Goal: Task Accomplishment & Management: Complete application form

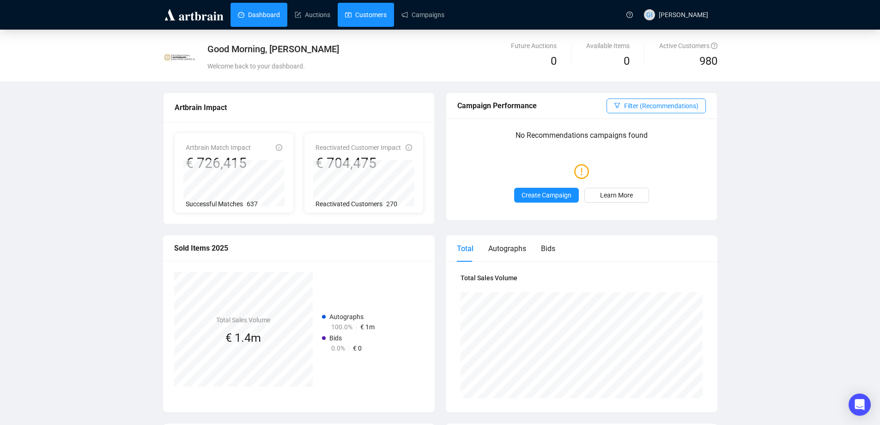
click at [360, 9] on link "Customers" at bounding box center [366, 15] width 42 height 24
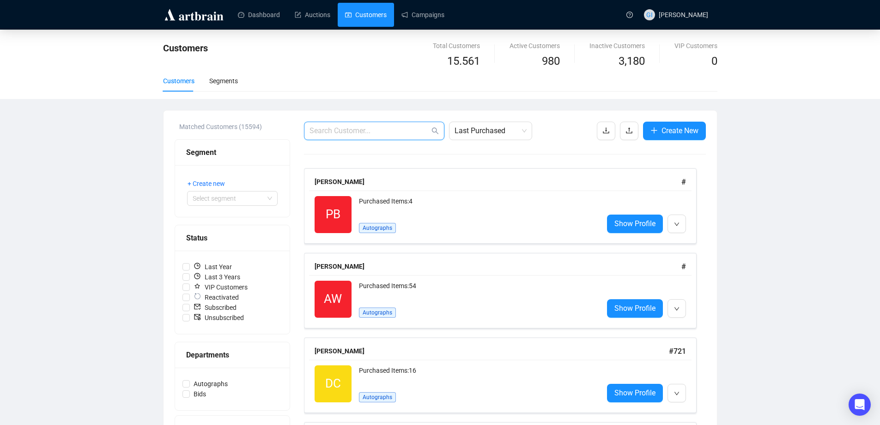
click at [394, 125] on input "text" at bounding box center [370, 130] width 120 height 11
type input "zurron"
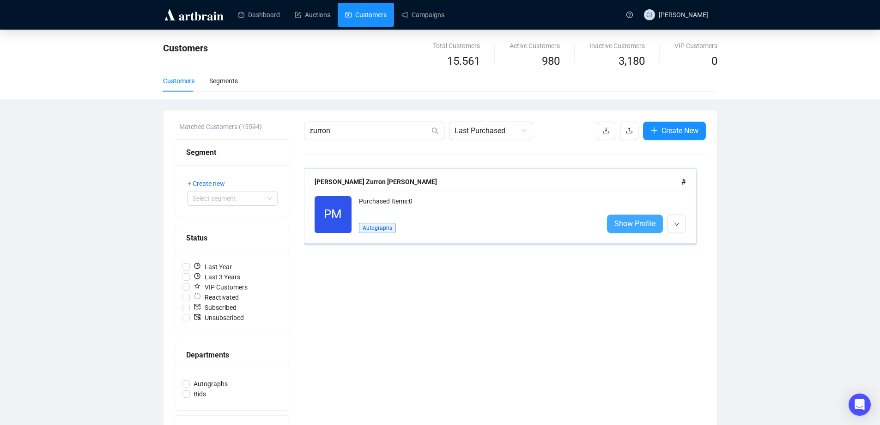
click at [631, 226] on span "Show Profile" at bounding box center [635, 224] width 41 height 12
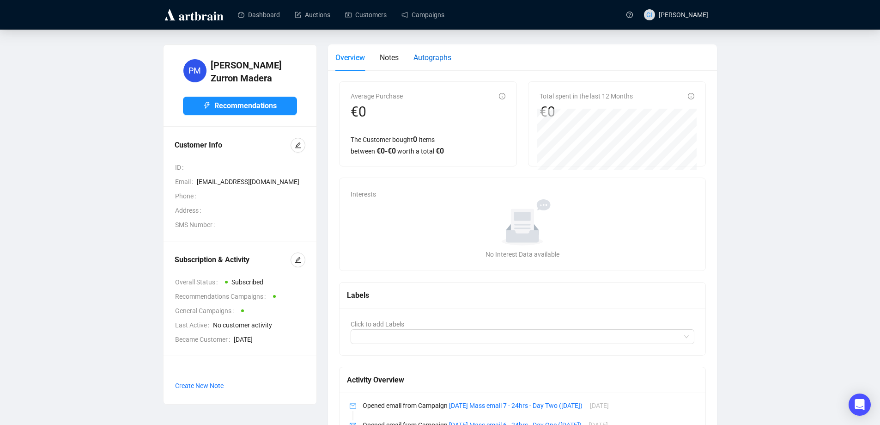
click at [419, 58] on span "Autographs" at bounding box center [433, 57] width 38 height 9
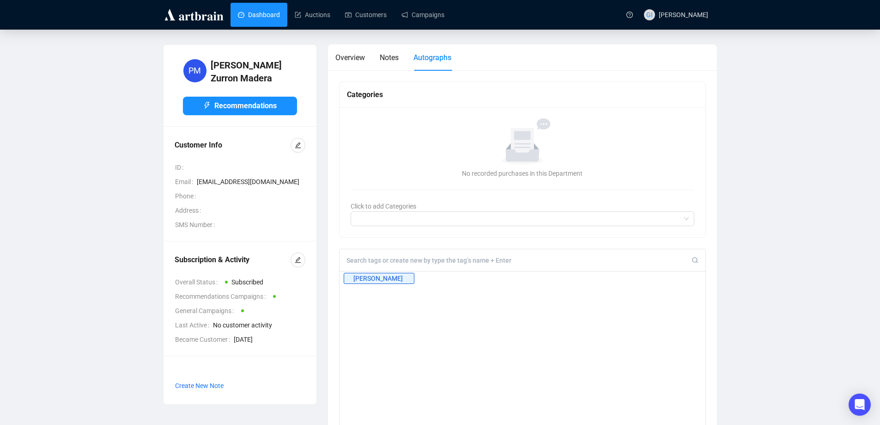
click at [256, 5] on link "Dashboard" at bounding box center [259, 15] width 42 height 24
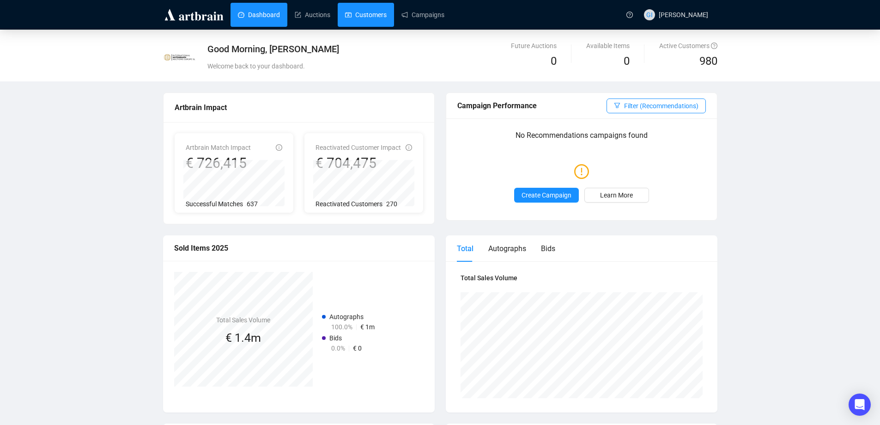
click at [375, 25] on link "Customers" at bounding box center [366, 15] width 42 height 24
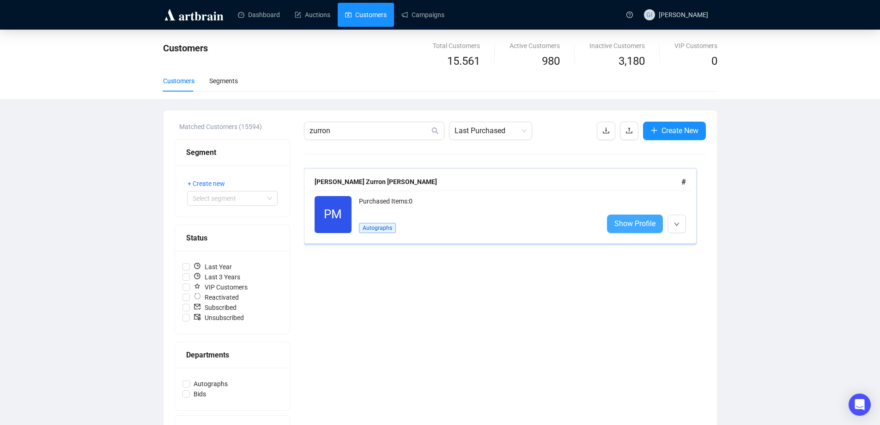
click at [634, 227] on span "Show Profile" at bounding box center [635, 224] width 41 height 12
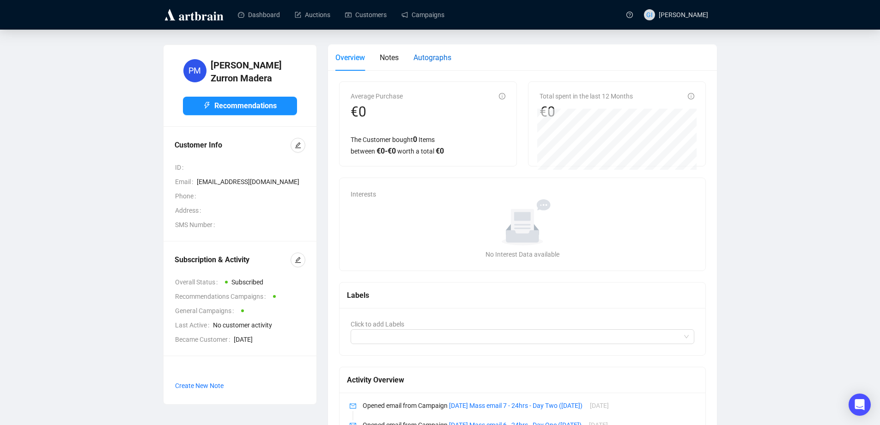
click at [422, 52] on div "Autographs" at bounding box center [433, 58] width 38 height 12
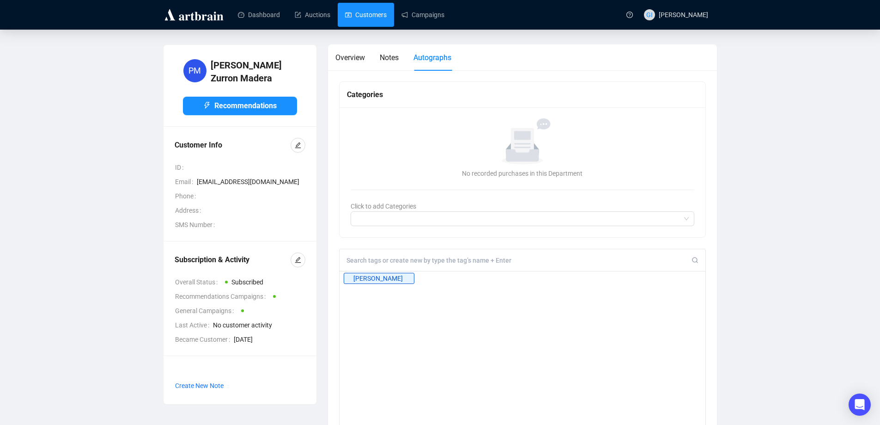
click at [365, 20] on link "Customers" at bounding box center [366, 15] width 42 height 24
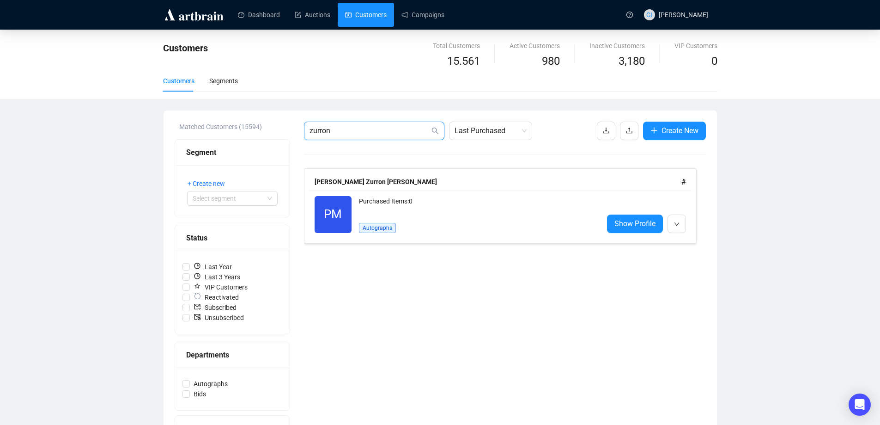
click at [378, 134] on input "zurron" at bounding box center [370, 130] width 120 height 11
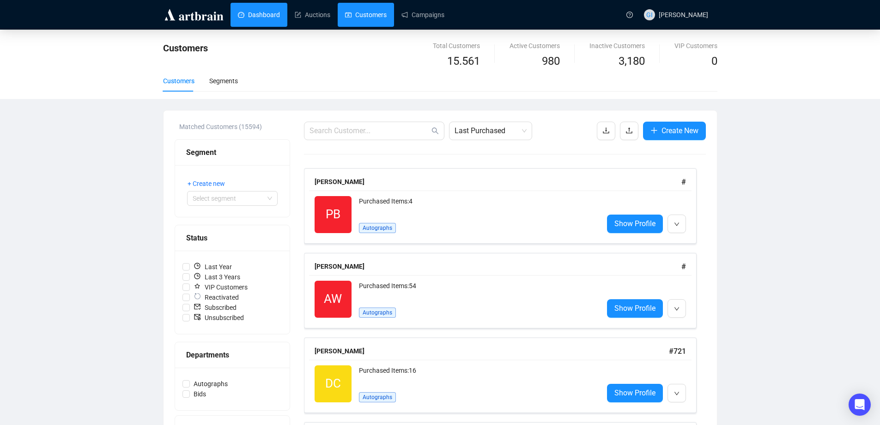
click at [261, 24] on link "Dashboard" at bounding box center [259, 15] width 42 height 24
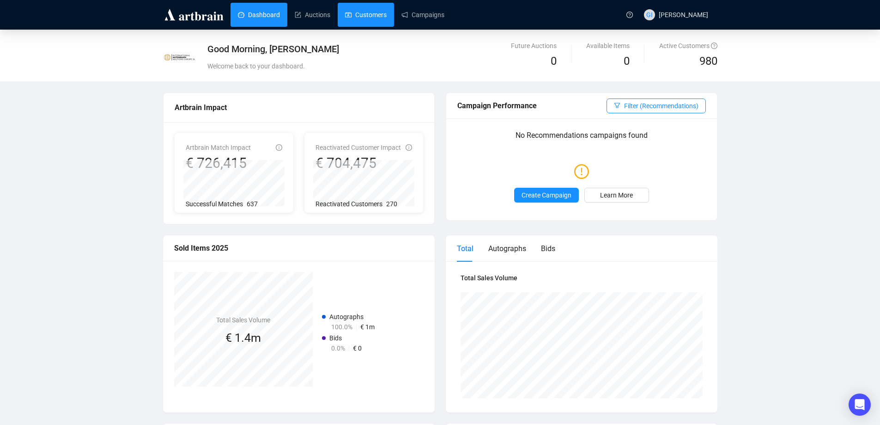
click at [354, 16] on link "Customers" at bounding box center [366, 15] width 42 height 24
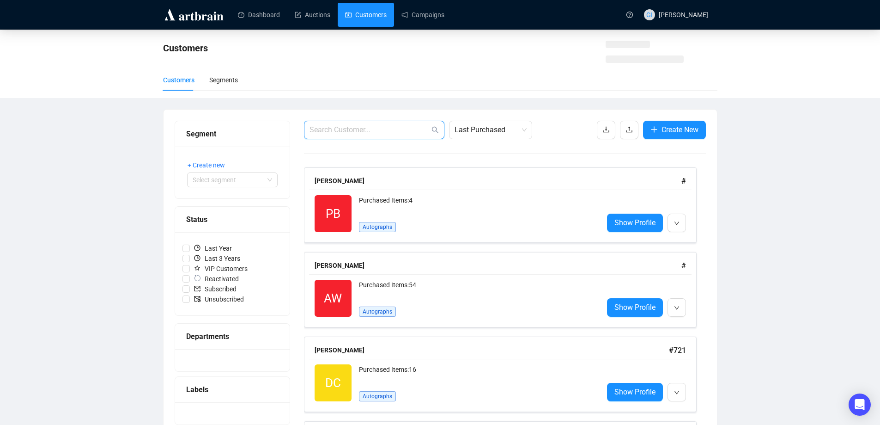
click at [347, 134] on input "text" at bounding box center [370, 129] width 120 height 11
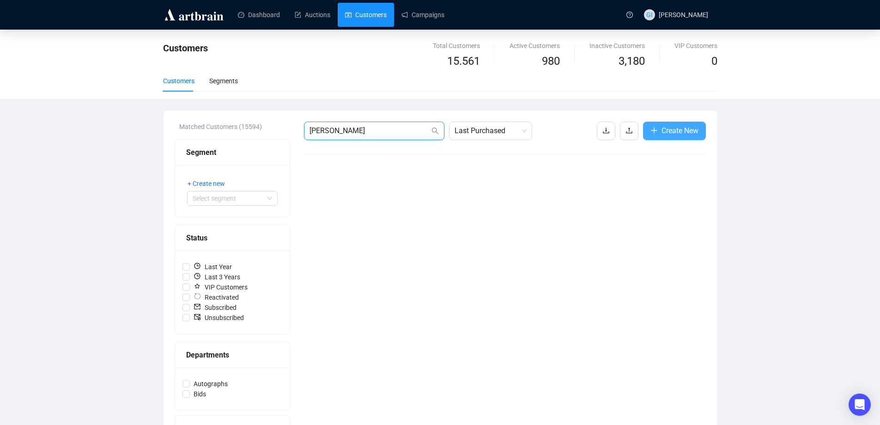
type input "[PERSON_NAME]"
click at [664, 125] on span "Create New" at bounding box center [680, 131] width 37 height 12
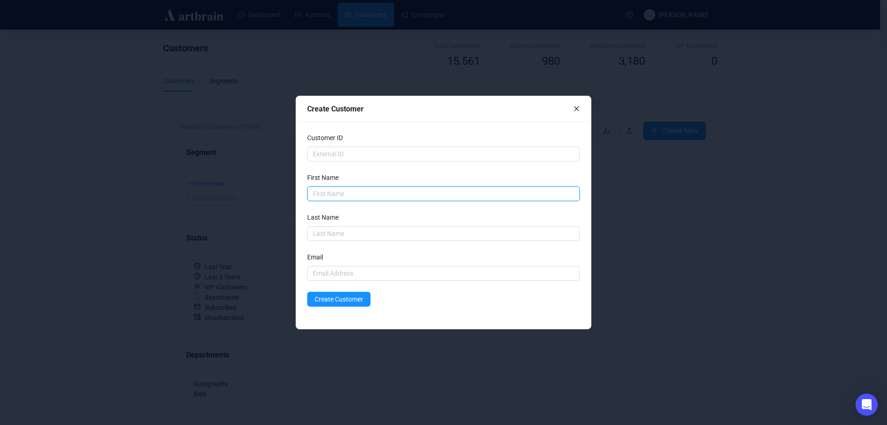
click at [397, 190] on input "text" at bounding box center [443, 193] width 273 height 15
type input "[PERSON_NAME]"
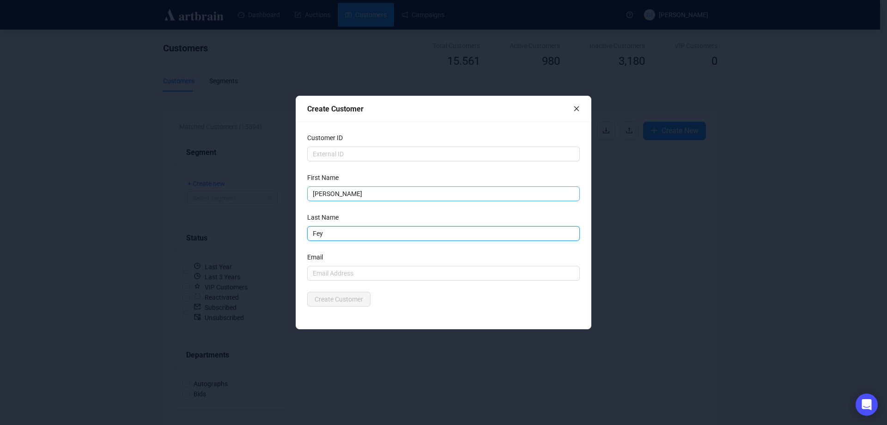
type input "Fey"
click at [324, 272] on input "text" at bounding box center [443, 273] width 273 height 15
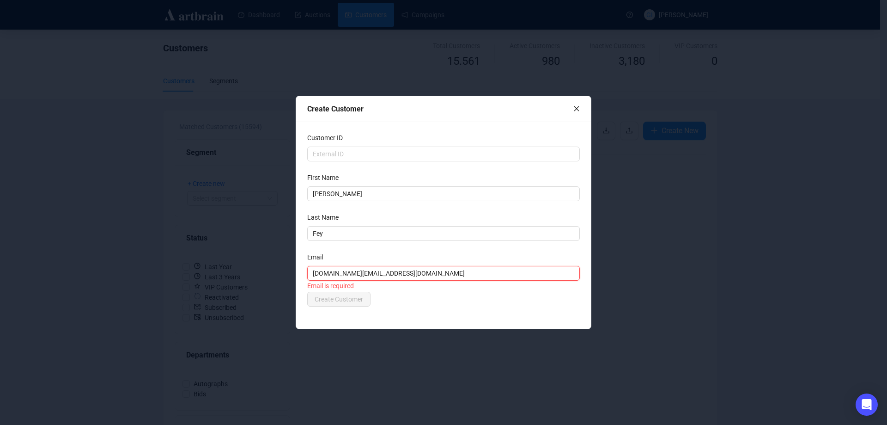
type input "[DOMAIN_NAME][EMAIL_ADDRESS][DOMAIN_NAME]"
click at [341, 252] on div "Email" at bounding box center [443, 259] width 273 height 14
click at [348, 294] on span "Create Customer" at bounding box center [339, 299] width 49 height 10
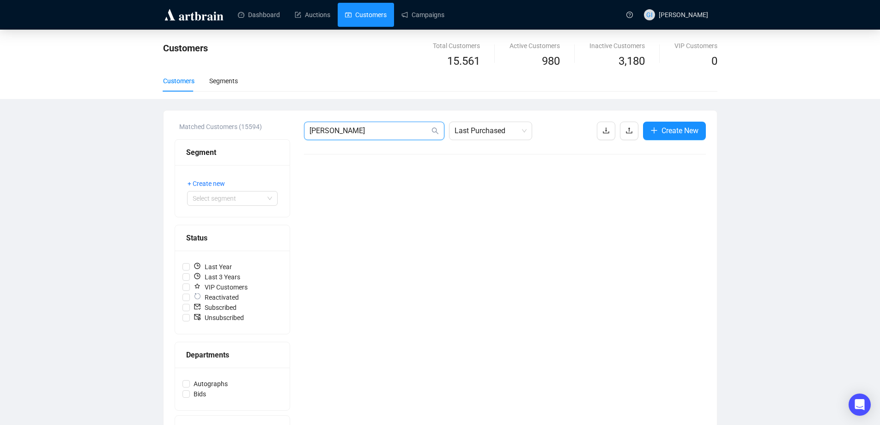
click at [370, 132] on input "[PERSON_NAME]" at bounding box center [370, 130] width 120 height 11
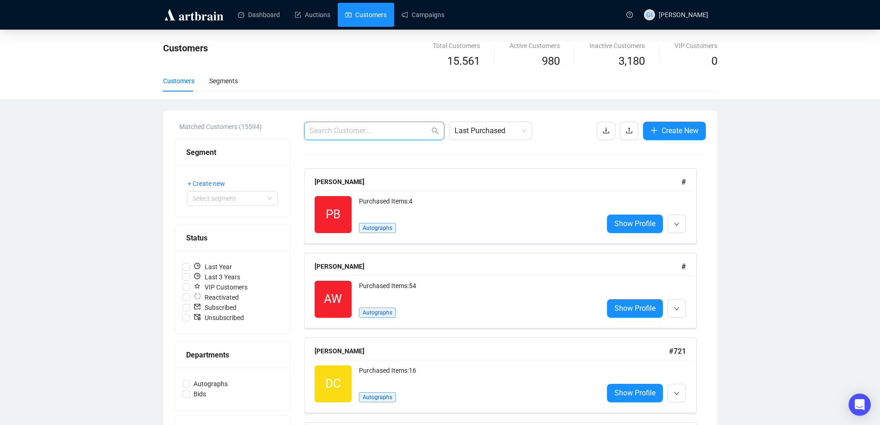
click at [387, 136] on input "text" at bounding box center [370, 130] width 120 height 11
paste input "[EMAIL_ADDRESS][DOMAIN_NAME]"
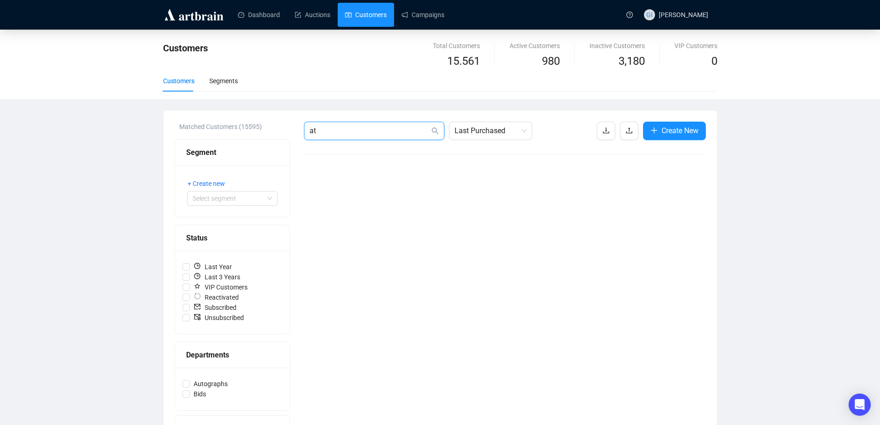
type input "a"
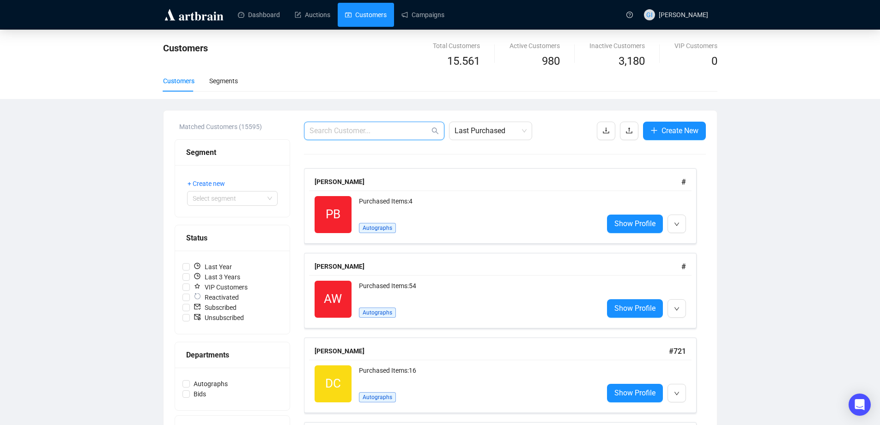
paste input "[EMAIL_ADDRESS][DOMAIN_NAME]"
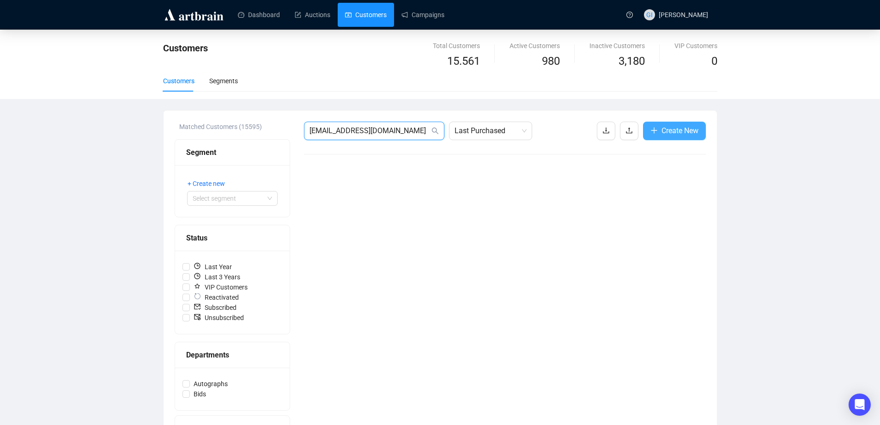
type input "[EMAIL_ADDRESS][DOMAIN_NAME]"
click at [676, 130] on span "Create New" at bounding box center [680, 131] width 37 height 12
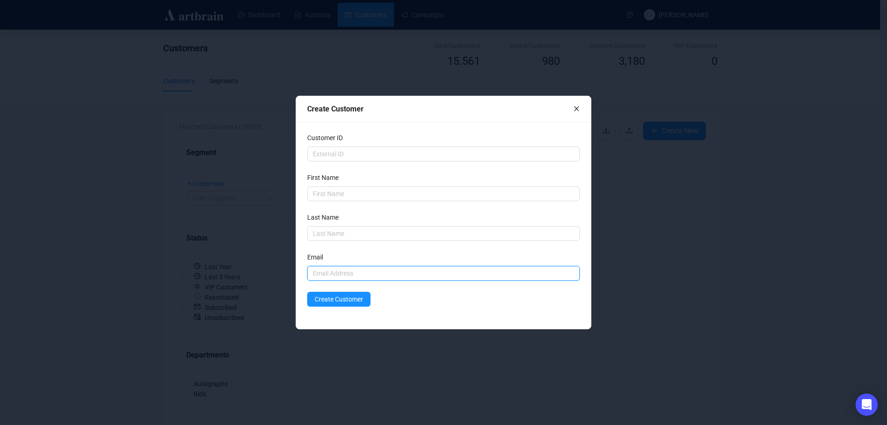
click at [349, 274] on input "text" at bounding box center [443, 273] width 273 height 15
paste input "[EMAIL_ADDRESS][DOMAIN_NAME]"
type input "[EMAIL_ADDRESS][DOMAIN_NAME]"
click at [354, 194] on input "text" at bounding box center [443, 193] width 273 height 15
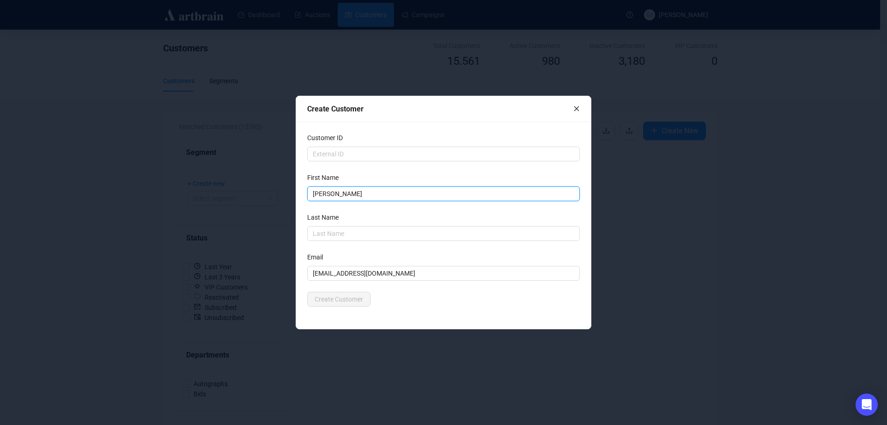
type input "[PERSON_NAME]"
click at [433, 317] on div "Customer ID First Name [PERSON_NAME] Last Name [PERSON_NAME] Email [EMAIL_ADDRE…" at bounding box center [443, 225] width 295 height 207
click at [329, 297] on span "Create Customer" at bounding box center [339, 299] width 49 height 10
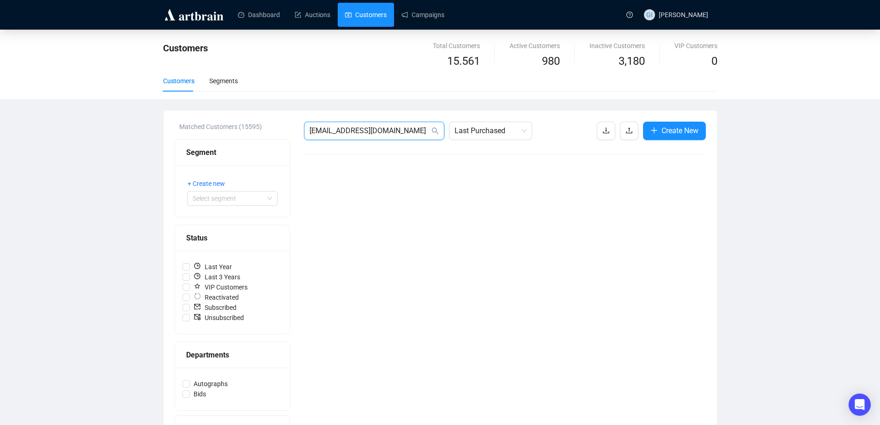
click at [405, 128] on input "[EMAIL_ADDRESS][DOMAIN_NAME]" at bounding box center [370, 130] width 120 height 11
type input "[EMAIL_ADDRESS][DOMAIN_NAME]"
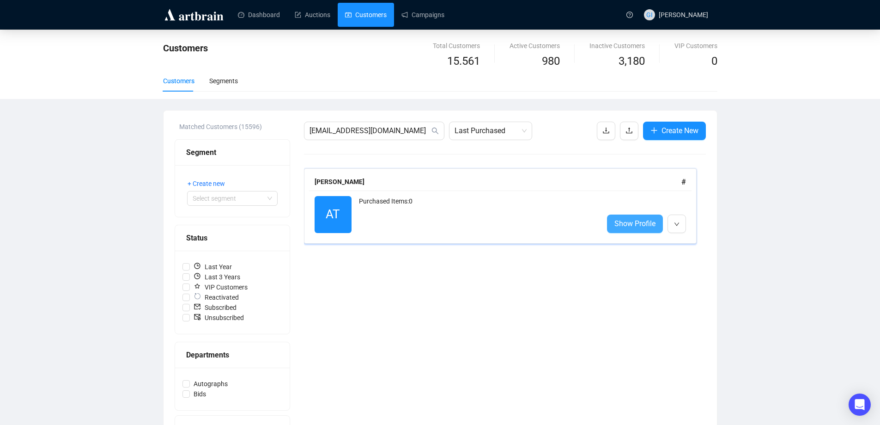
click at [645, 224] on span "Show Profile" at bounding box center [635, 224] width 41 height 12
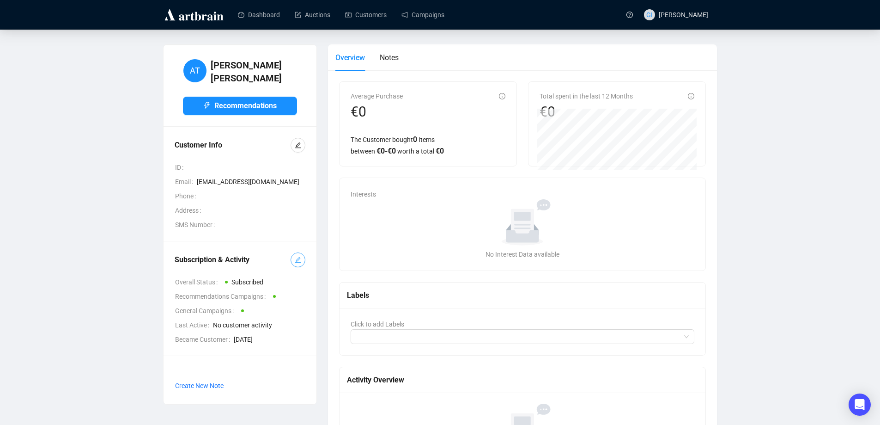
click at [302, 252] on button "button" at bounding box center [298, 259] width 15 height 15
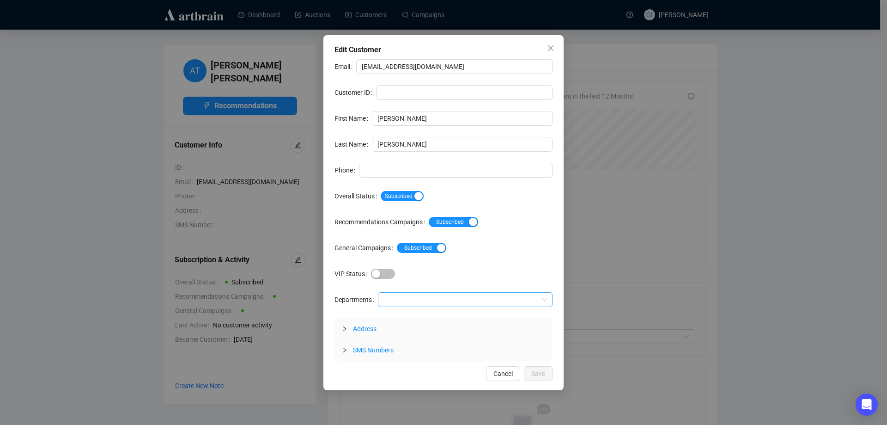
click at [399, 297] on div at bounding box center [460, 299] width 161 height 13
click at [411, 315] on div "Autographs" at bounding box center [465, 318] width 160 height 10
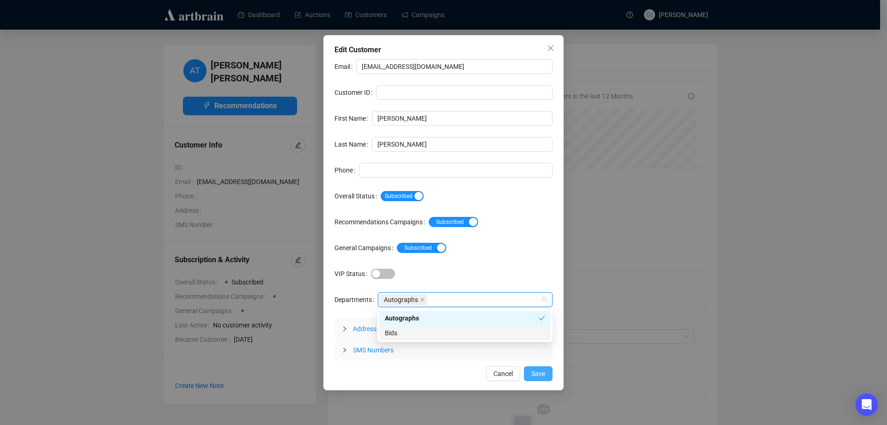
click at [539, 377] on span "Save" at bounding box center [538, 373] width 14 height 10
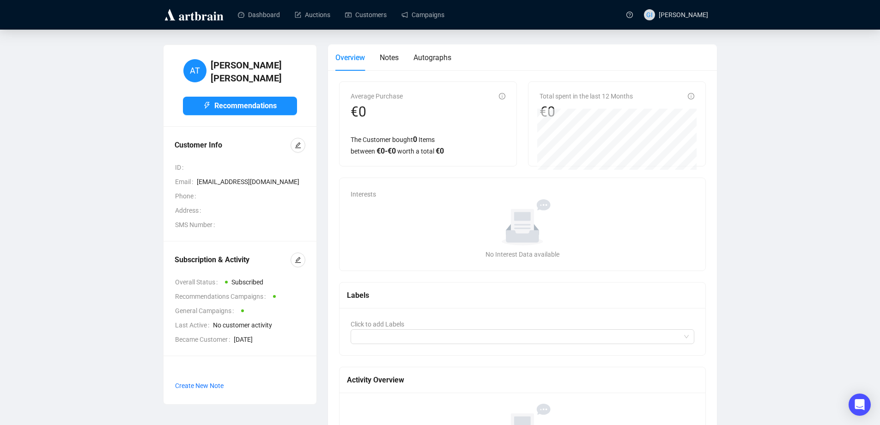
click at [453, 61] on div "Overview Notes Autographs" at bounding box center [523, 57] width 375 height 26
click at [446, 61] on span "Autographs" at bounding box center [433, 57] width 38 height 9
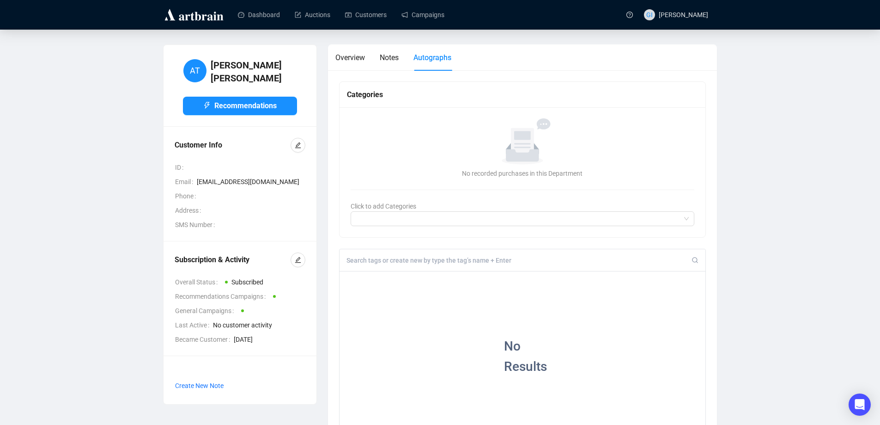
click at [391, 262] on input at bounding box center [520, 260] width 346 height 8
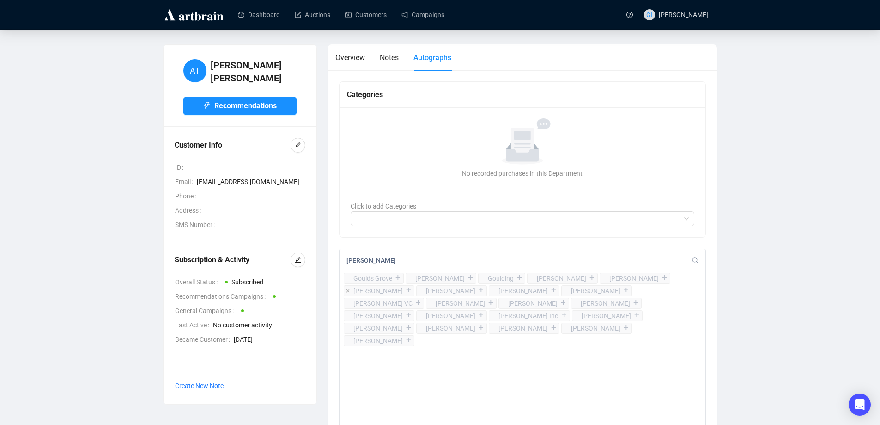
type input "[PERSON_NAME]"
click at [404, 292] on div "+" at bounding box center [409, 290] width 10 height 9
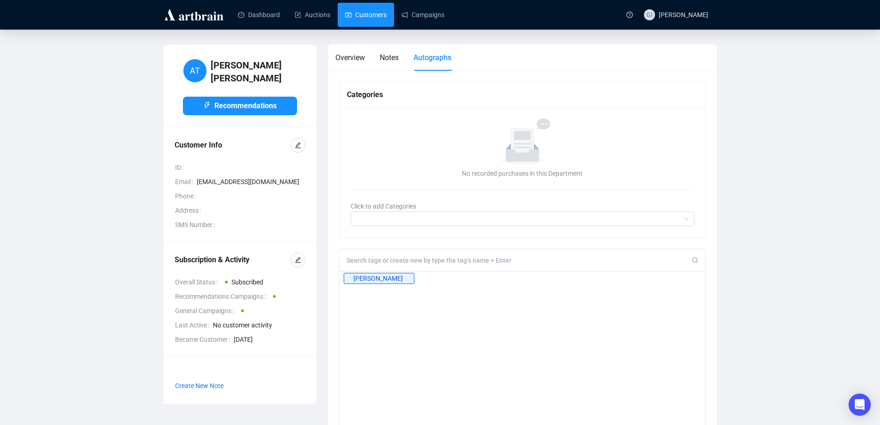
click at [360, 12] on link "Customers" at bounding box center [366, 15] width 42 height 24
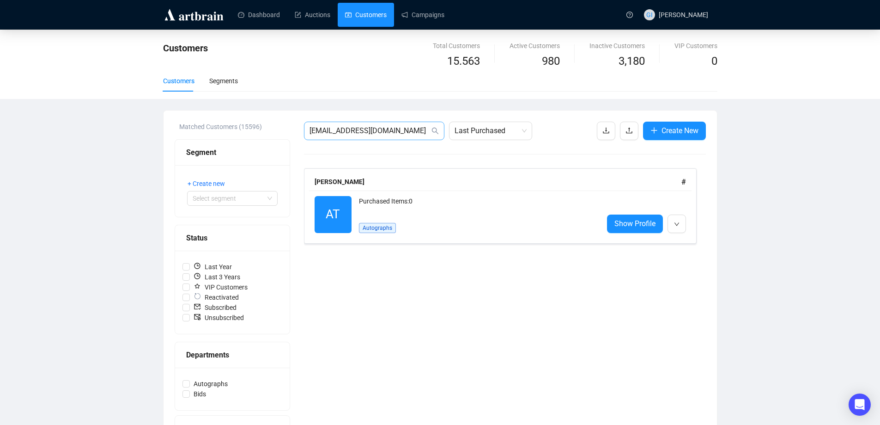
drag, startPoint x: 345, startPoint y: 142, endPoint x: 346, endPoint y: 131, distance: 11.1
click at [345, 142] on div "[EMAIL_ADDRESS][DOMAIN_NAME] Last Purchased Create New [PERSON_NAME] # AT React…" at bounding box center [505, 307] width 402 height 370
click at [346, 131] on input "[EMAIL_ADDRESS][DOMAIN_NAME]" at bounding box center [370, 130] width 120 height 11
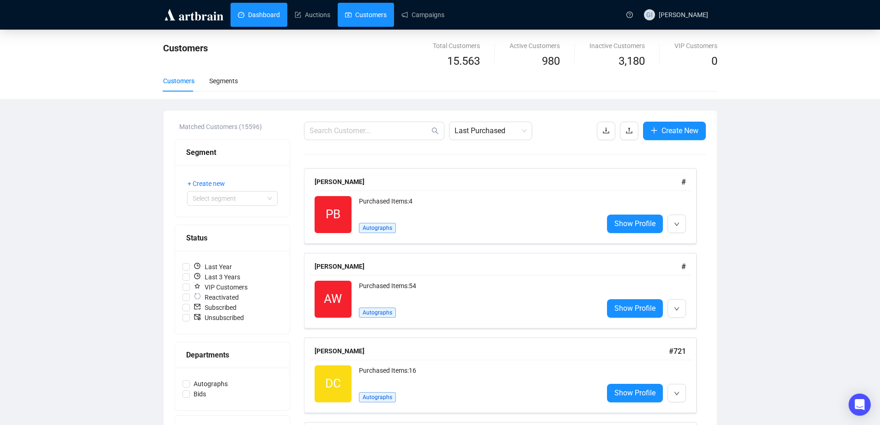
click at [263, 8] on link "Dashboard" at bounding box center [259, 15] width 42 height 24
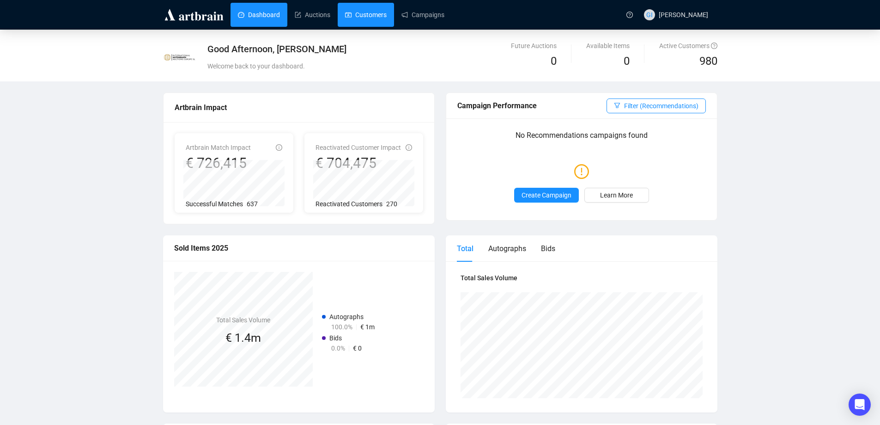
click at [357, 14] on link "Customers" at bounding box center [366, 15] width 42 height 24
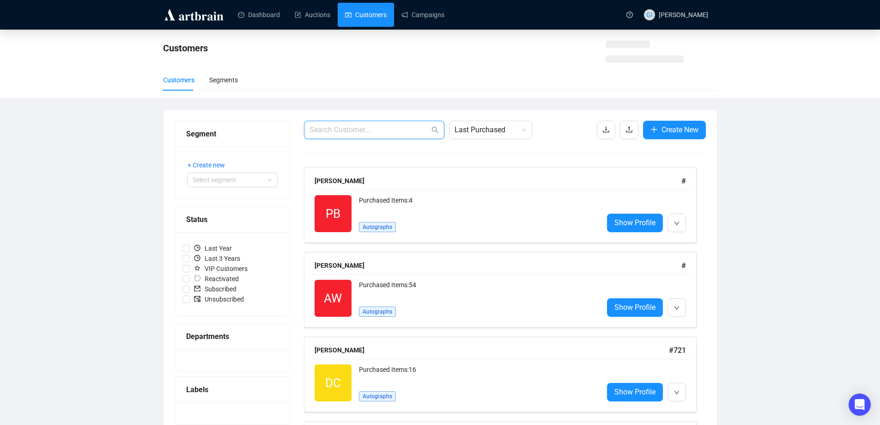
click at [404, 134] on input "text" at bounding box center [370, 129] width 120 height 11
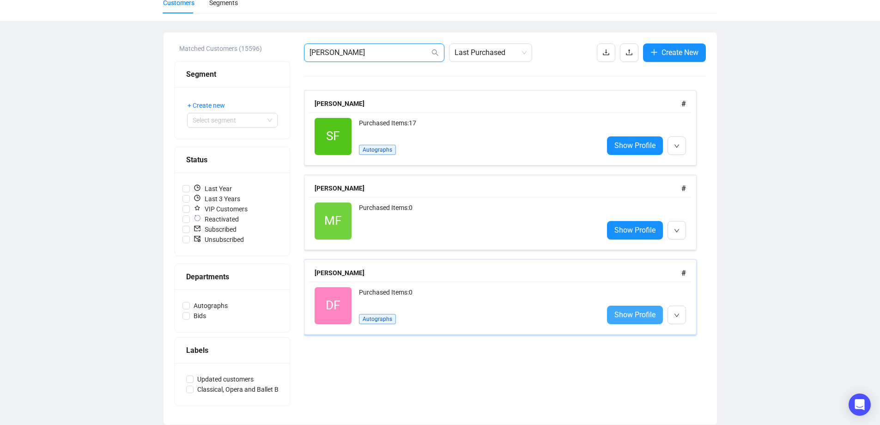
type input "[PERSON_NAME]"
click at [624, 321] on link "Show Profile" at bounding box center [635, 314] width 56 height 18
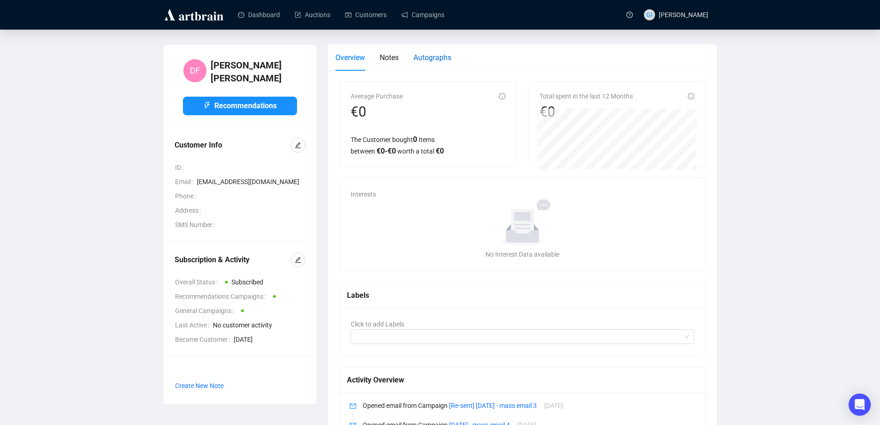
click at [434, 62] on span "Autographs" at bounding box center [433, 57] width 38 height 9
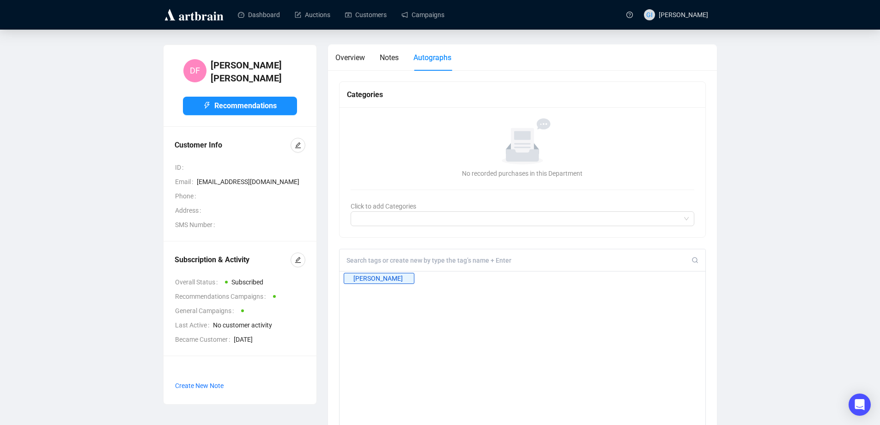
click at [478, 264] on input at bounding box center [520, 260] width 346 height 8
type input "hellmesberger"
click at [414, 277] on div "+" at bounding box center [409, 277] width 10 height 9
click at [381, 16] on link "Customers" at bounding box center [366, 15] width 42 height 24
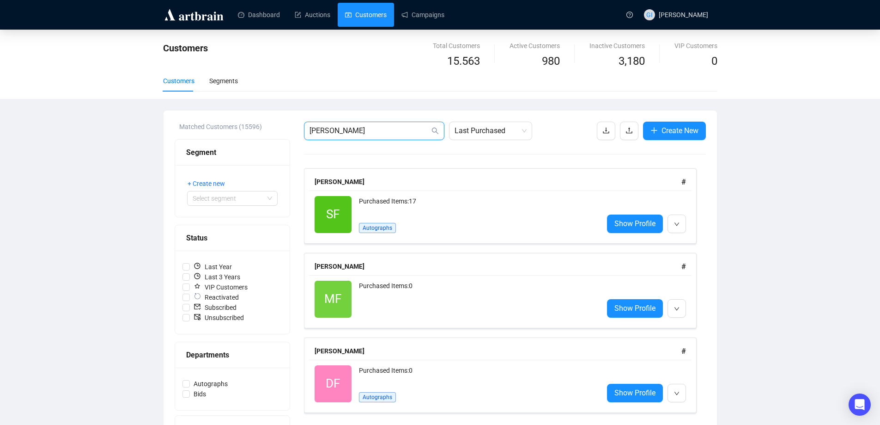
click at [397, 132] on input "[PERSON_NAME]" at bounding box center [370, 130] width 120 height 11
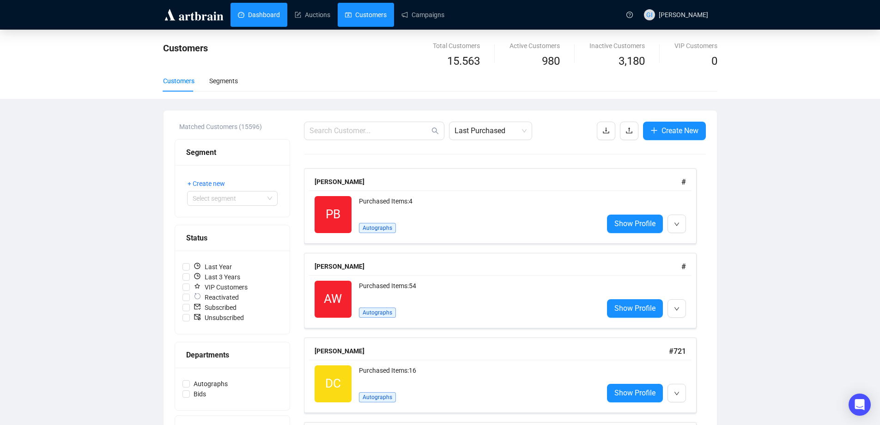
click at [248, 18] on link "Dashboard" at bounding box center [259, 15] width 42 height 24
